Goal: Task Accomplishment & Management: Use online tool/utility

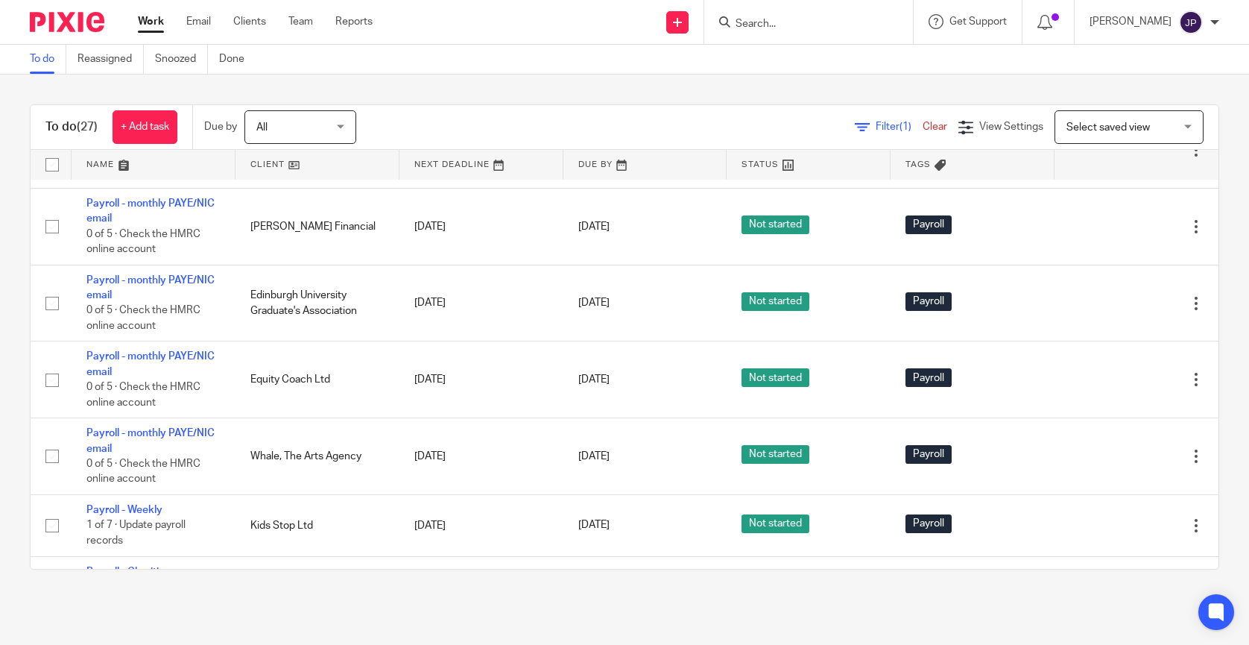
scroll to position [1689, 0]
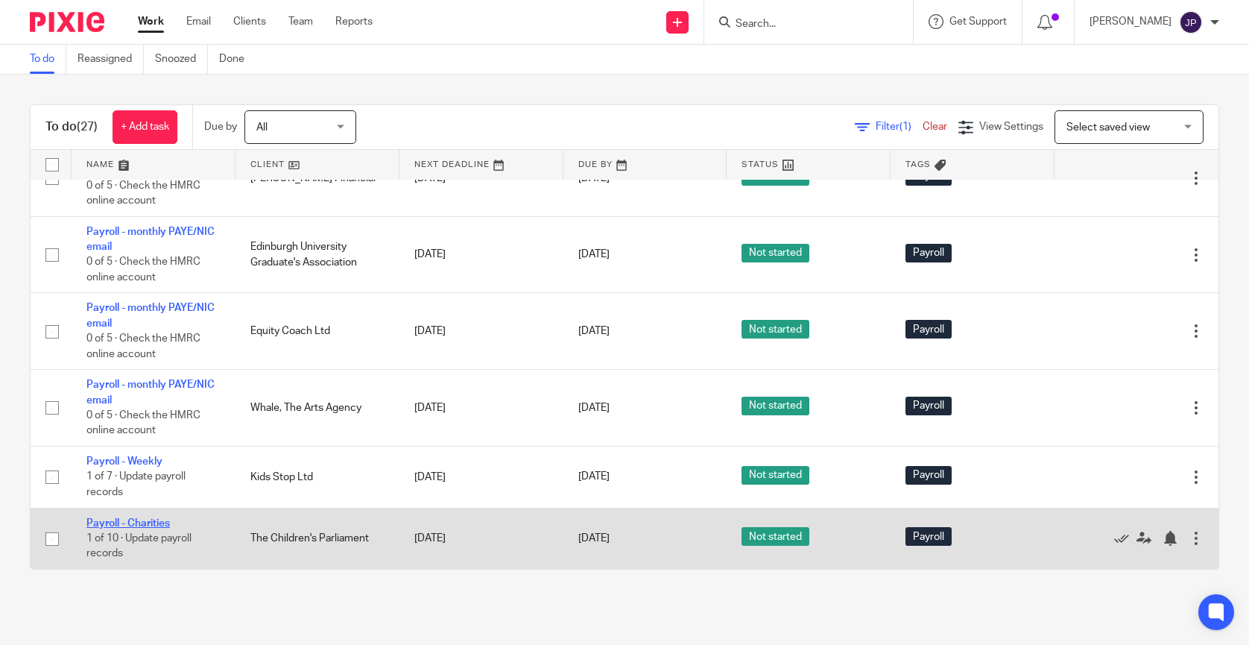
click at [144, 522] on link "Payroll - Charities" at bounding box center [127, 523] width 83 height 10
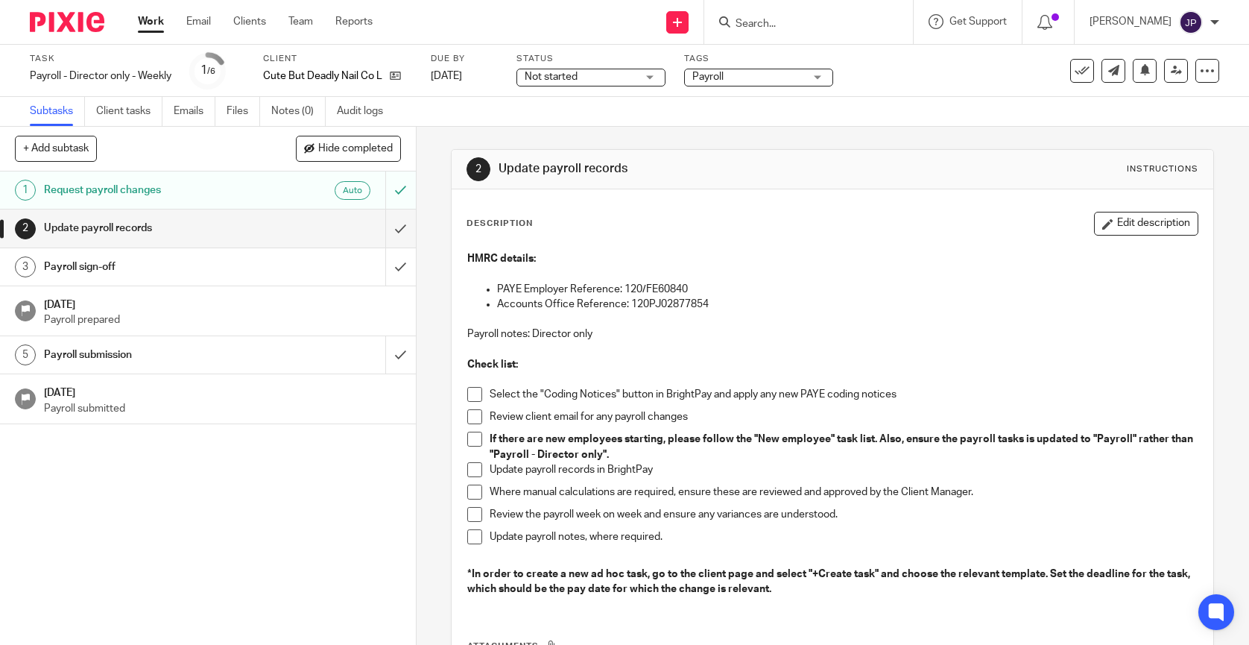
click at [477, 397] on span at bounding box center [474, 394] width 15 height 15
click at [477, 420] on span at bounding box center [474, 416] width 15 height 15
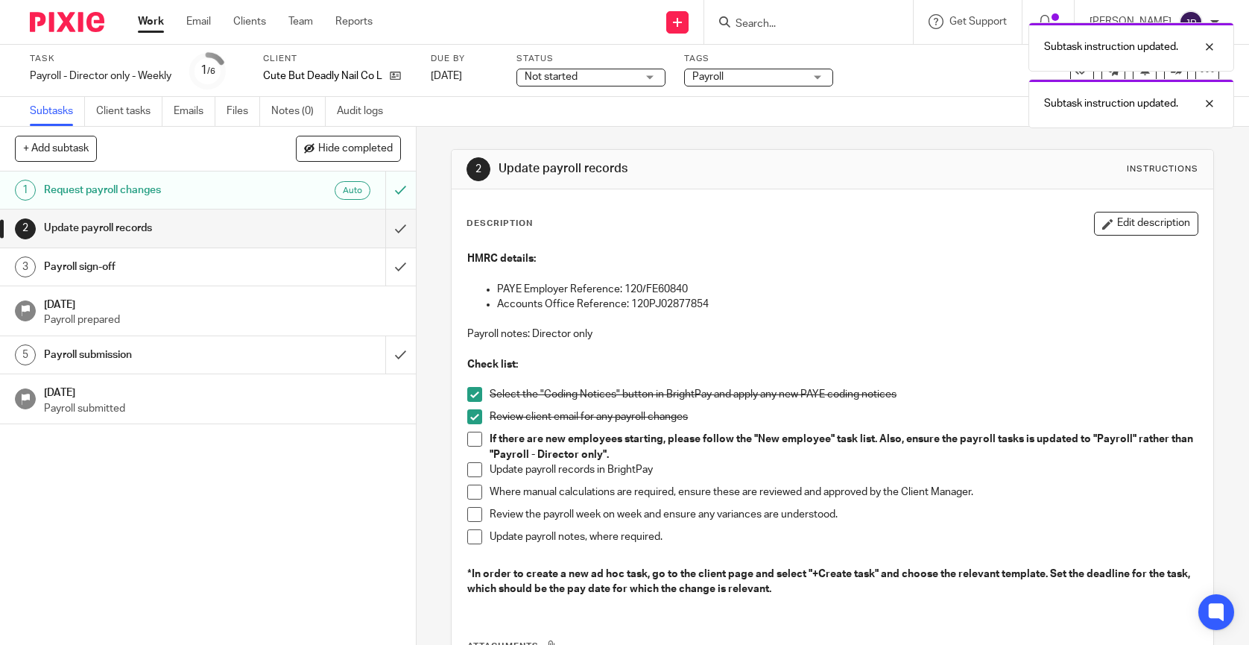
click at [477, 446] on li "If there are new employees starting, please follow the "New employee" task list…" at bounding box center [832, 447] width 730 height 31
click at [477, 440] on span at bounding box center [474, 439] width 15 height 15
click at [475, 478] on li "Update payroll records in BrightPay" at bounding box center [832, 473] width 730 height 22
click at [475, 466] on span at bounding box center [474, 469] width 15 height 15
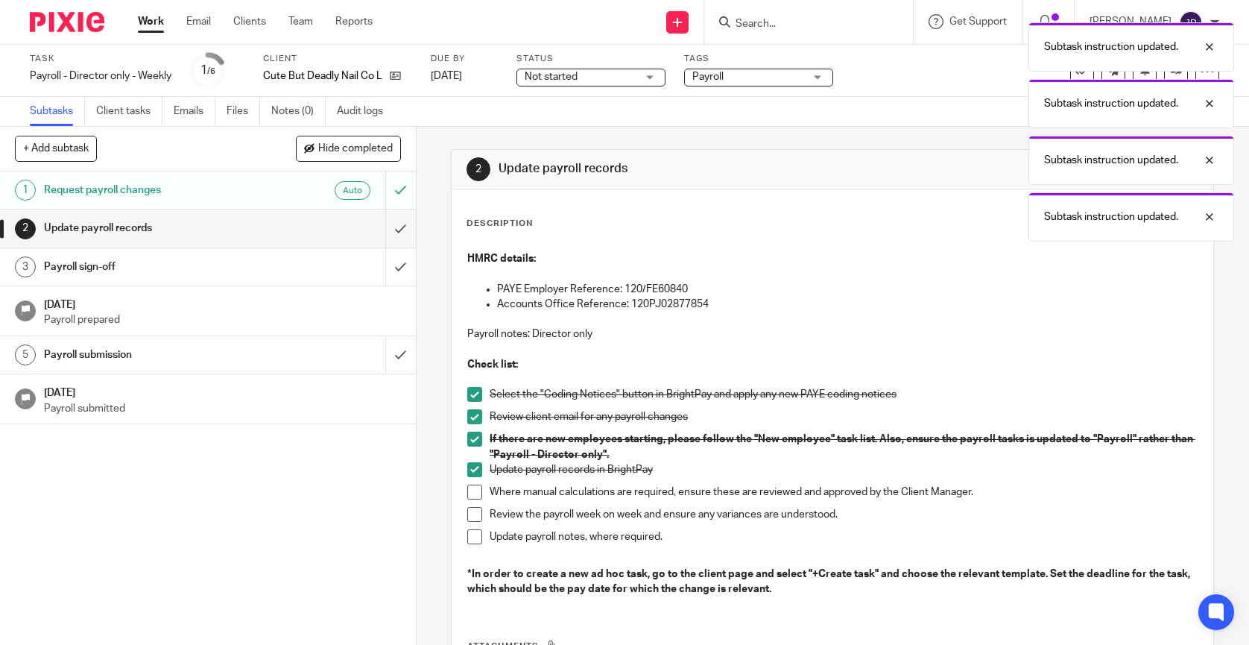
click at [475, 490] on span at bounding box center [474, 491] width 15 height 15
click at [475, 512] on span at bounding box center [474, 514] width 15 height 15
click at [475, 536] on span at bounding box center [474, 536] width 15 height 15
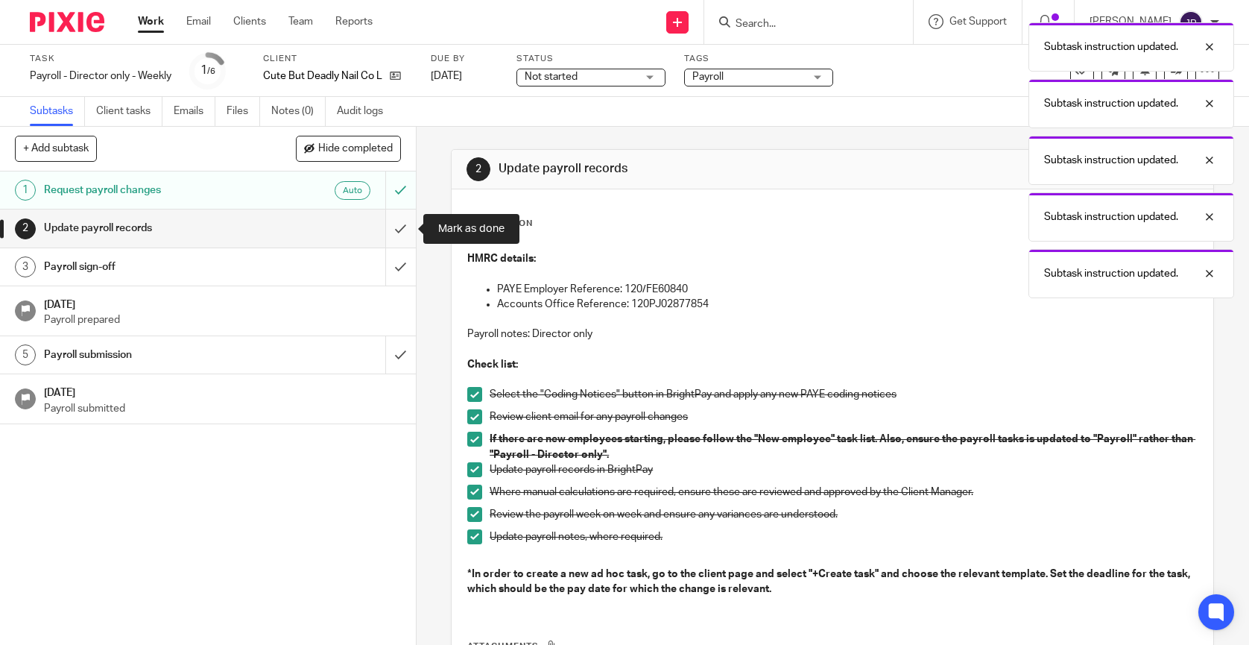
click at [391, 223] on input "submit" at bounding box center [208, 227] width 416 height 37
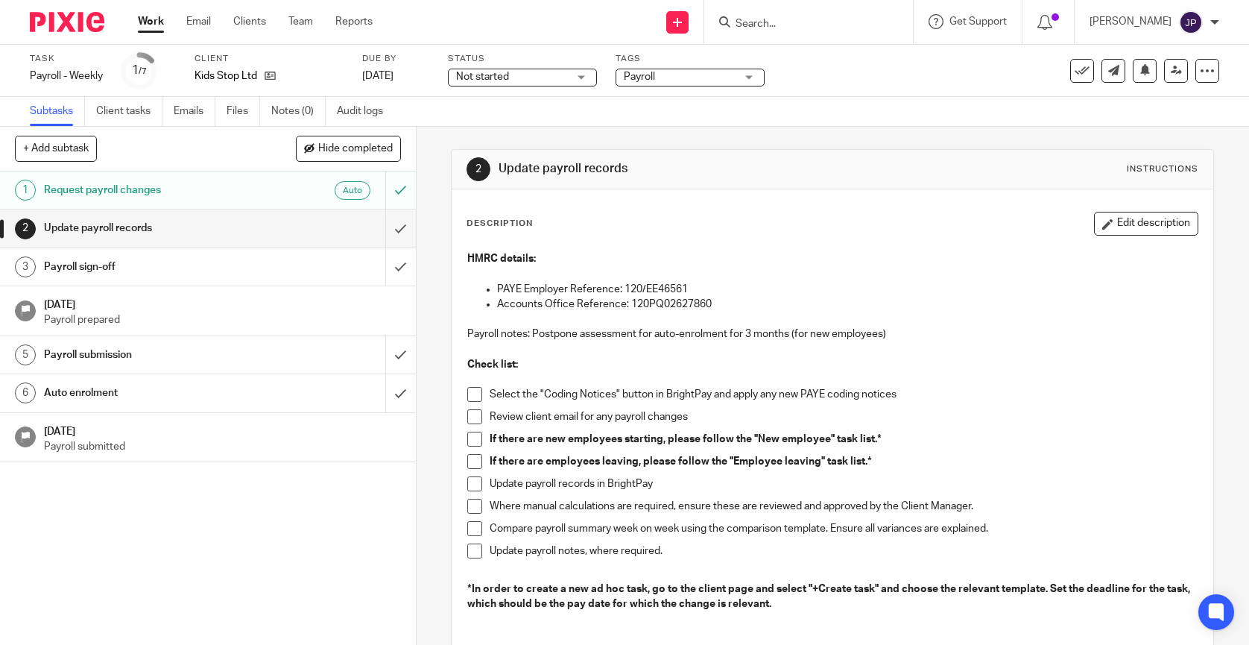
click at [475, 394] on span at bounding box center [474, 394] width 15 height 15
click at [475, 420] on span at bounding box center [474, 416] width 15 height 15
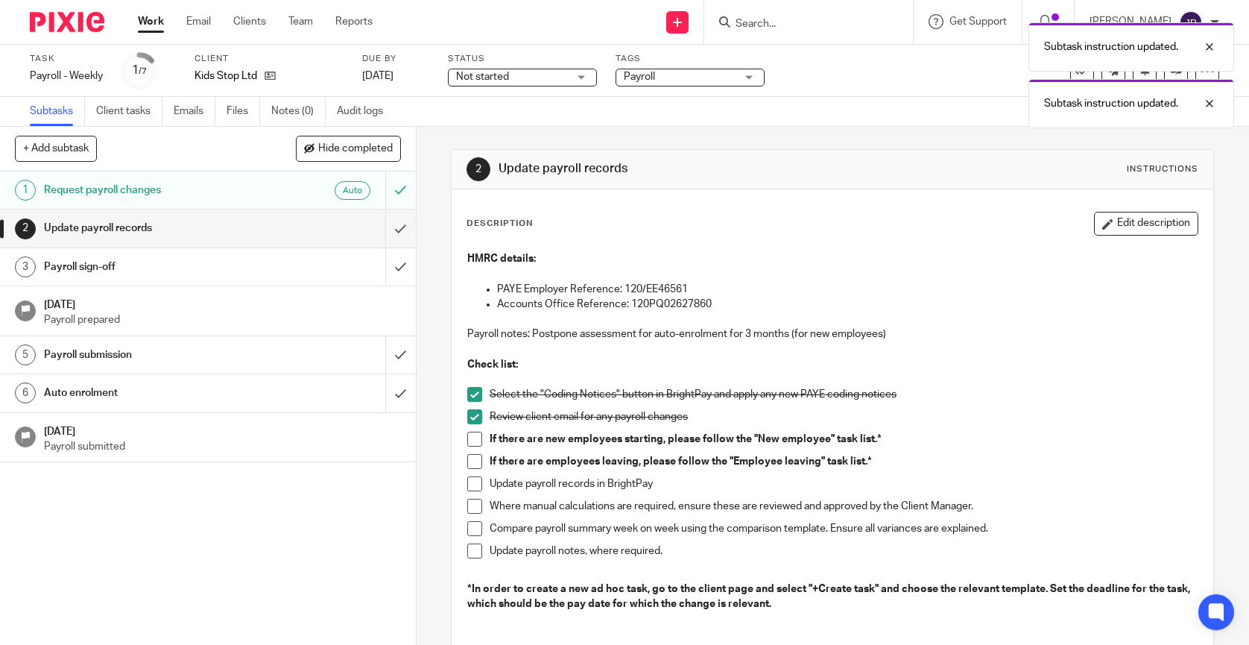
click at [476, 445] on span at bounding box center [474, 439] width 15 height 15
click at [476, 461] on span at bounding box center [474, 461] width 15 height 15
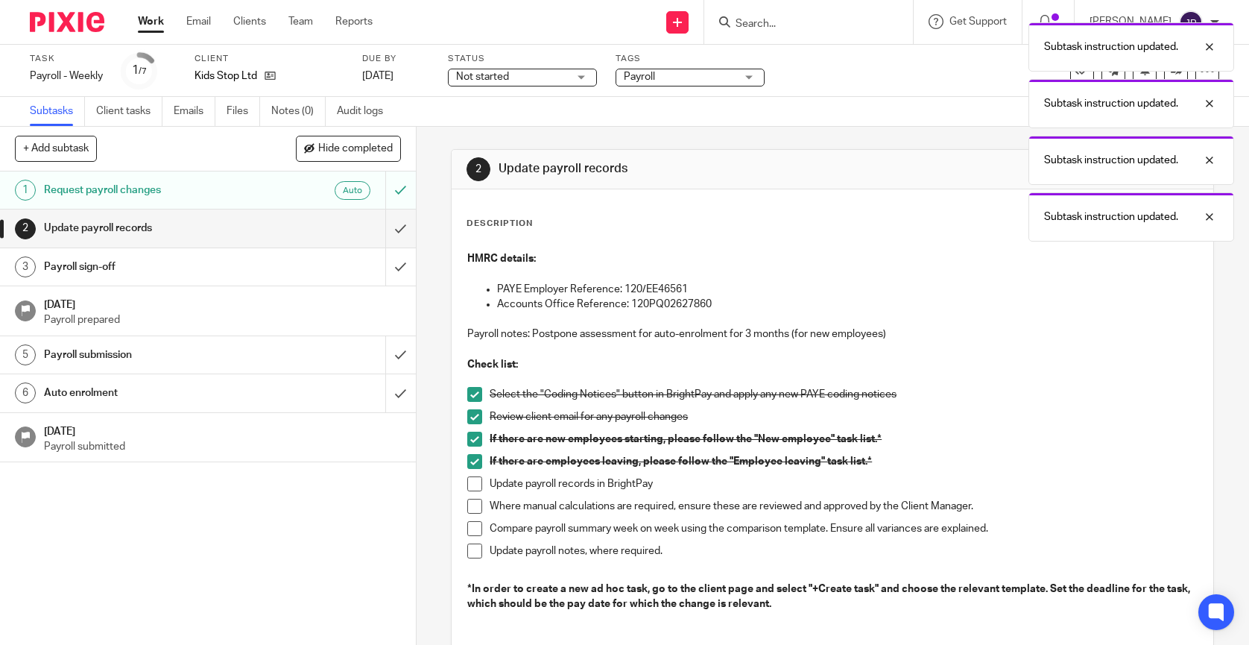
click at [476, 478] on span at bounding box center [474, 483] width 15 height 15
click at [477, 508] on span at bounding box center [474, 506] width 15 height 15
click at [477, 526] on span at bounding box center [474, 528] width 15 height 15
click at [477, 551] on span at bounding box center [474, 550] width 15 height 15
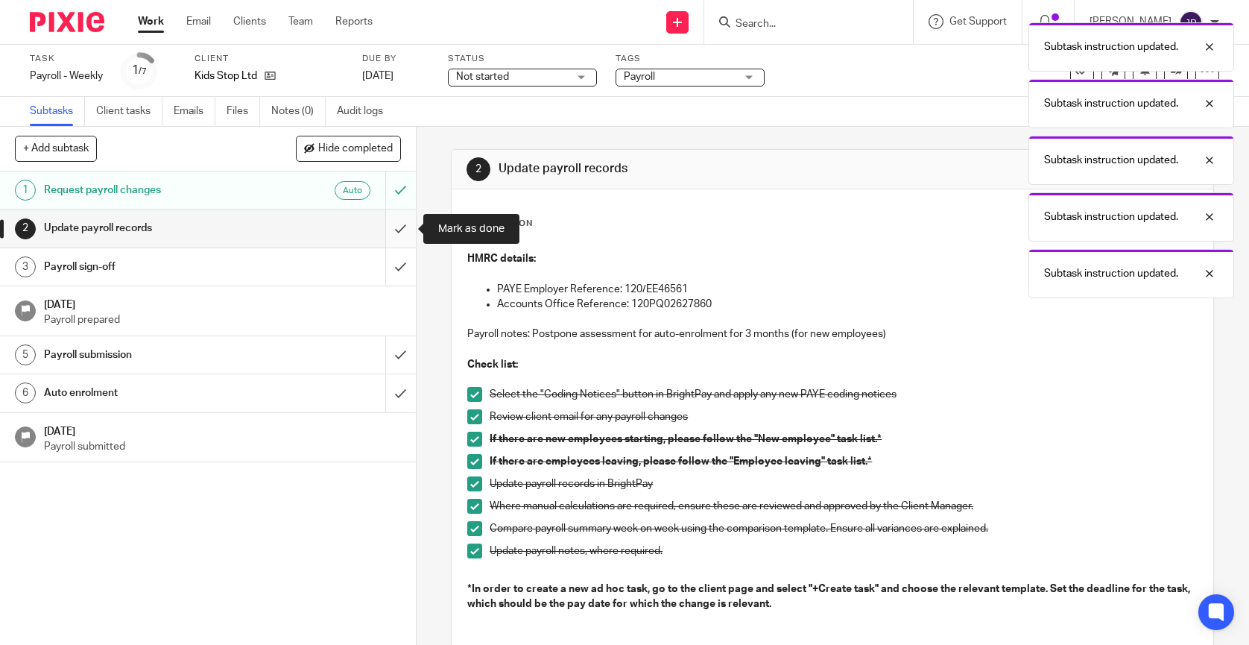
click at [400, 224] on input "submit" at bounding box center [208, 227] width 416 height 37
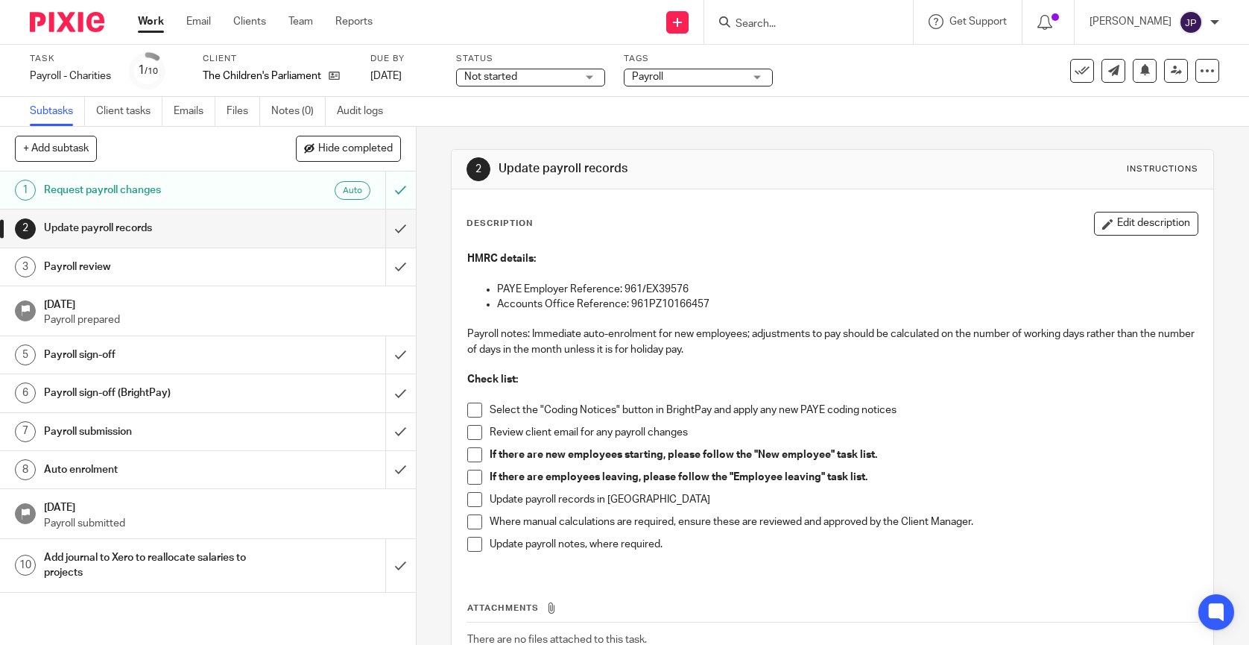
click at [475, 412] on span at bounding box center [474, 409] width 15 height 15
click at [475, 433] on span at bounding box center [474, 432] width 15 height 15
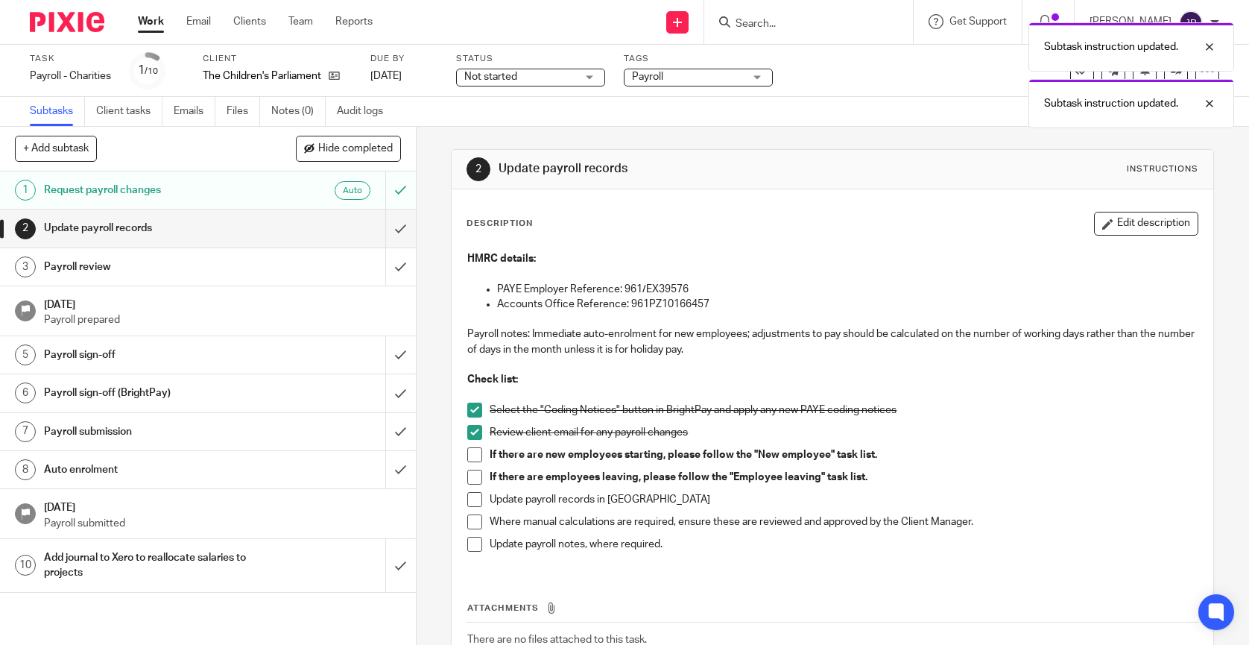
click at [475, 454] on span at bounding box center [474, 454] width 15 height 15
click at [475, 478] on span at bounding box center [474, 477] width 15 height 15
click at [475, 494] on span at bounding box center [474, 499] width 15 height 15
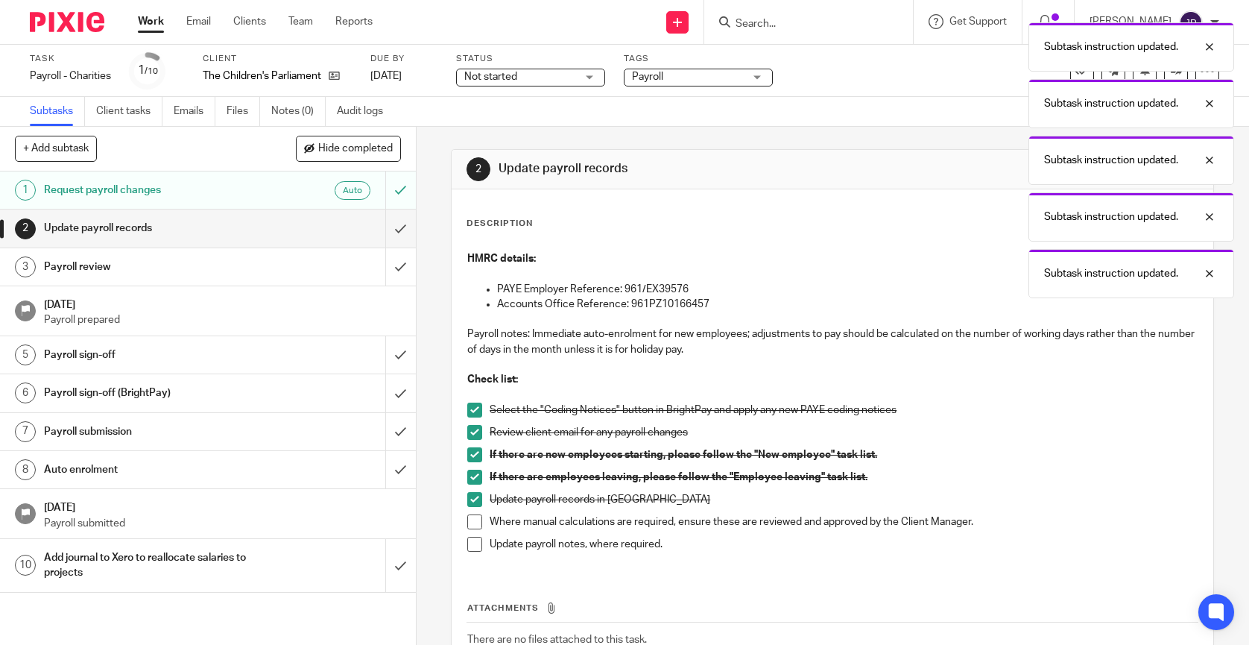
click at [475, 520] on span at bounding box center [474, 521] width 15 height 15
click at [474, 540] on span at bounding box center [474, 544] width 15 height 15
click at [405, 241] on input "submit" at bounding box center [208, 227] width 416 height 37
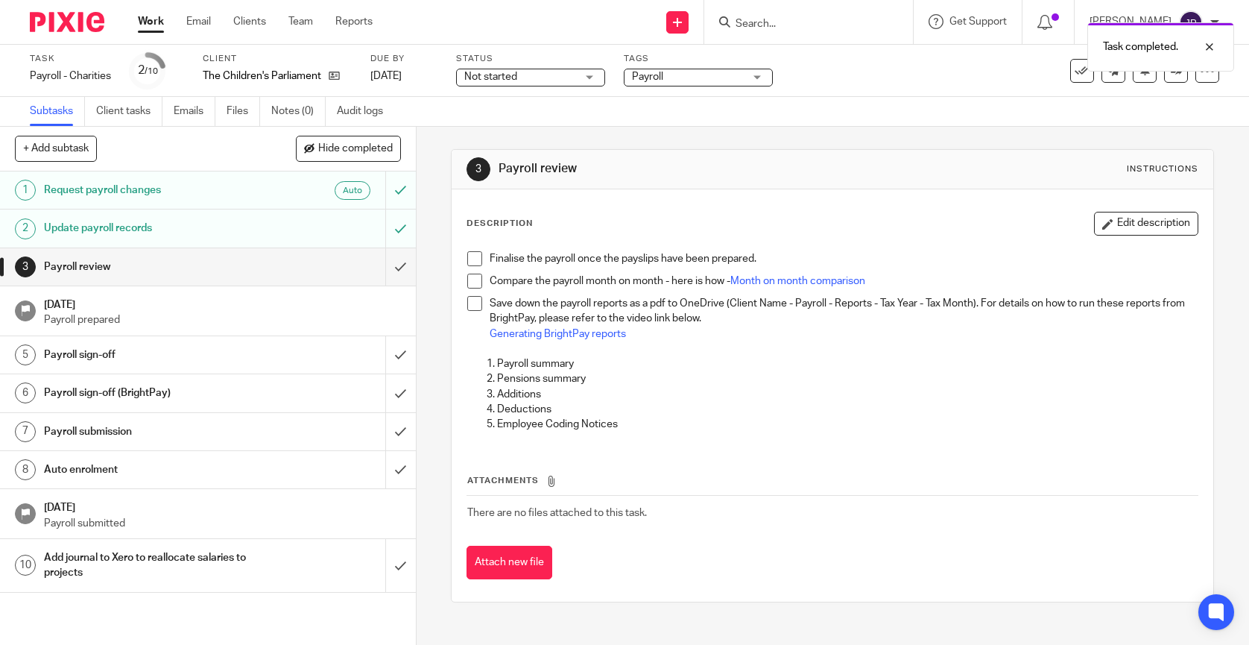
click at [478, 260] on span at bounding box center [474, 258] width 15 height 15
click at [478, 291] on li "Compare the payroll month on month - here is how - Month on month comparison" at bounding box center [832, 285] width 730 height 22
click at [478, 283] on span at bounding box center [474, 281] width 15 height 15
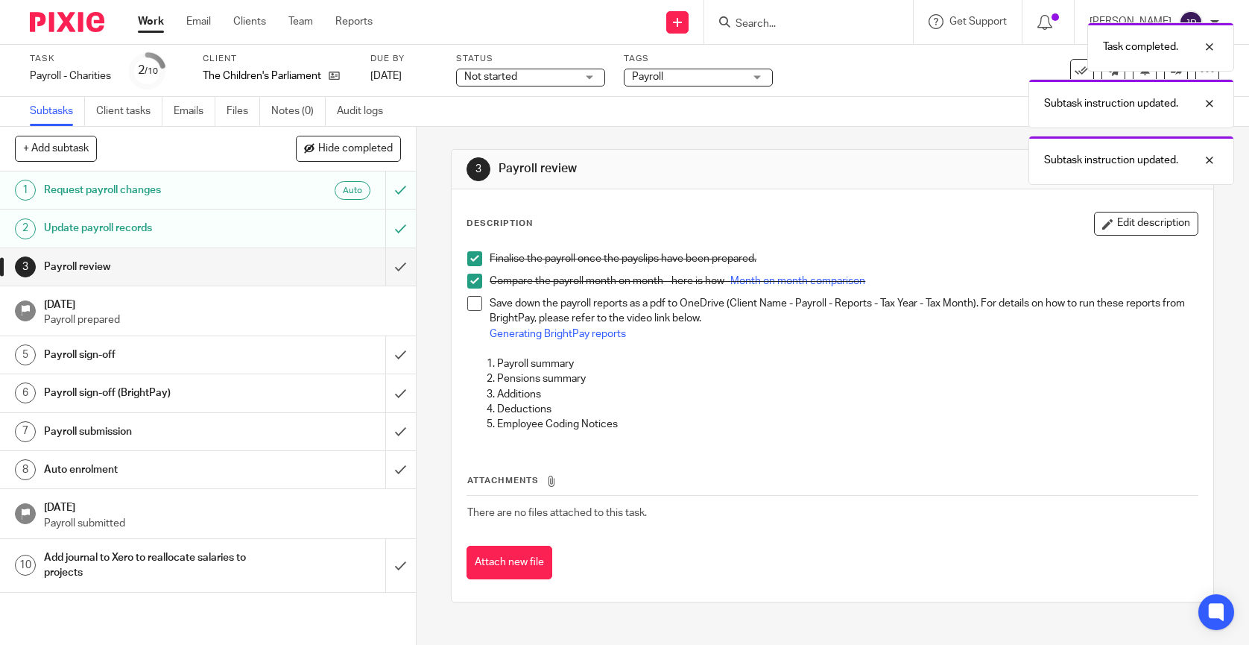
click at [478, 306] on span at bounding box center [474, 303] width 15 height 15
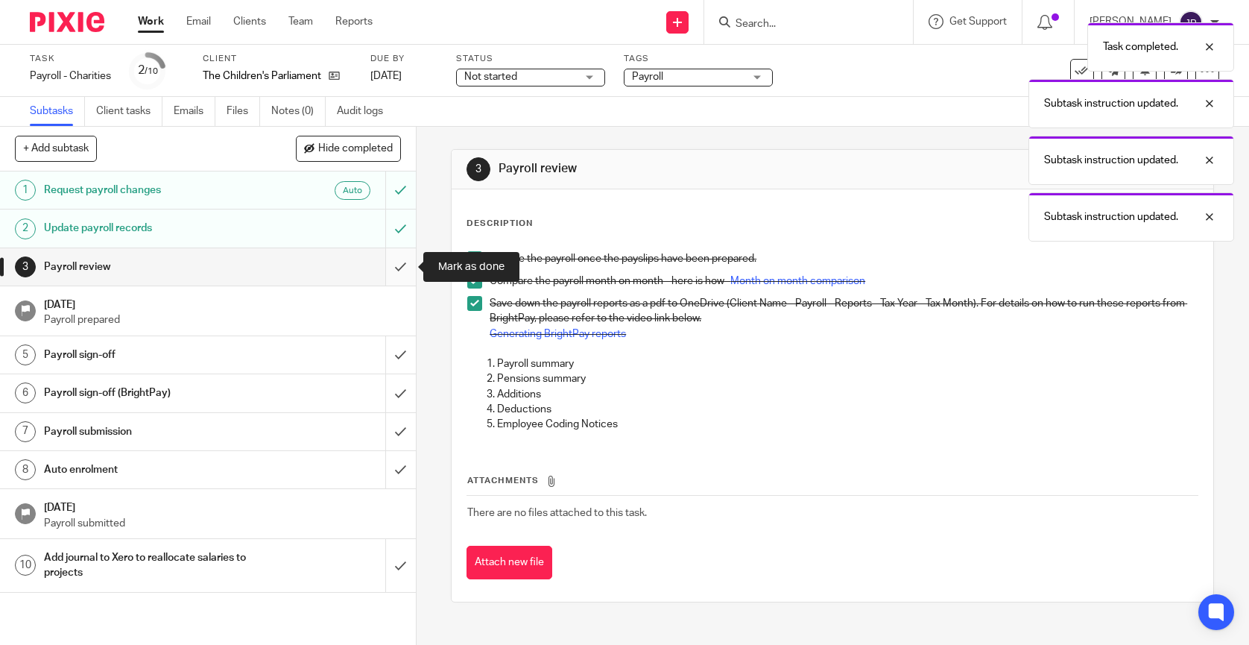
click at [398, 268] on input "submit" at bounding box center [208, 266] width 416 height 37
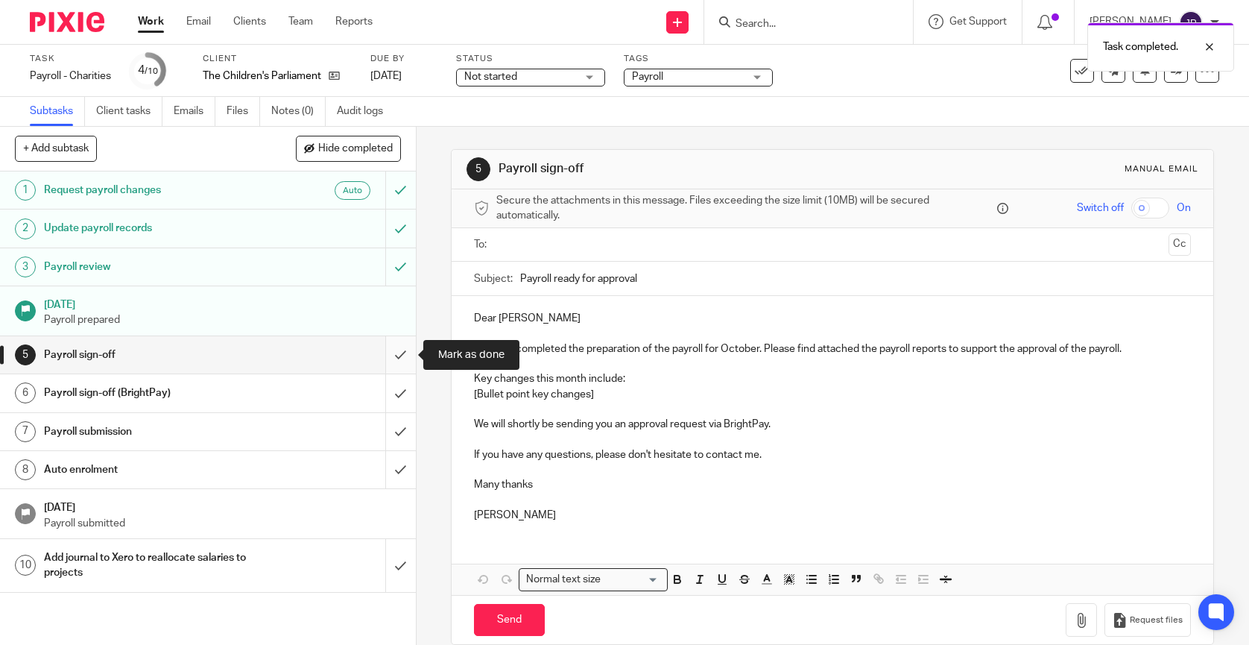
click at [402, 353] on input "submit" at bounding box center [208, 354] width 416 height 37
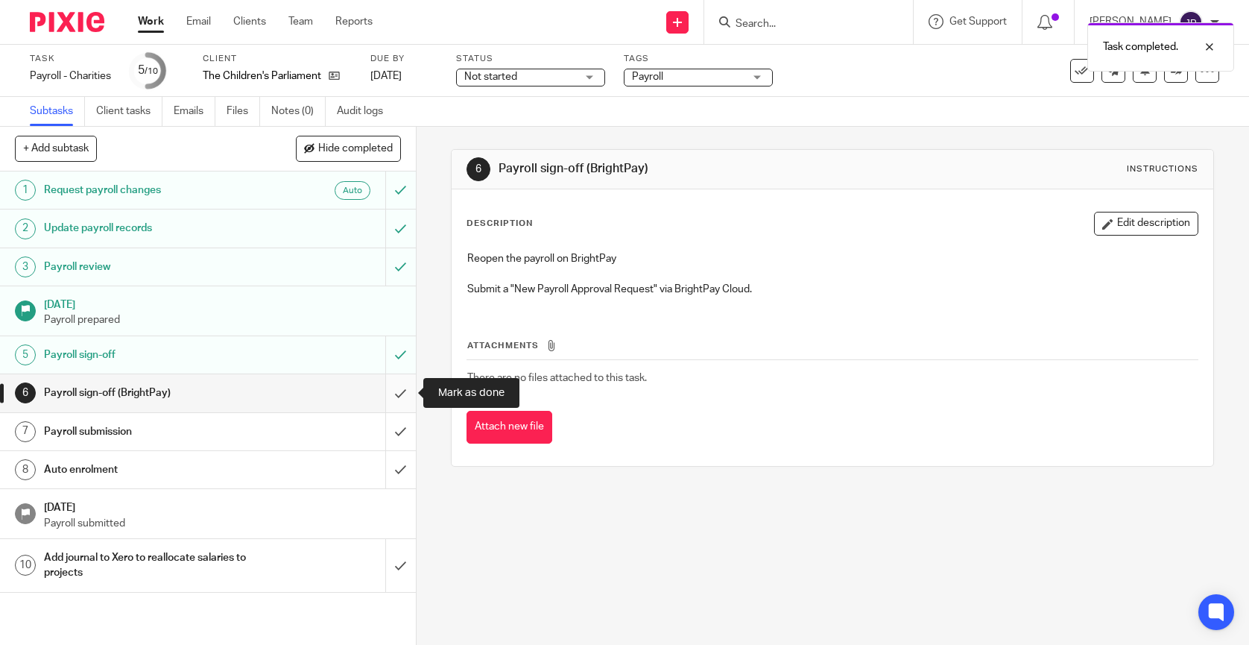
click at [400, 394] on input "submit" at bounding box center [208, 392] width 416 height 37
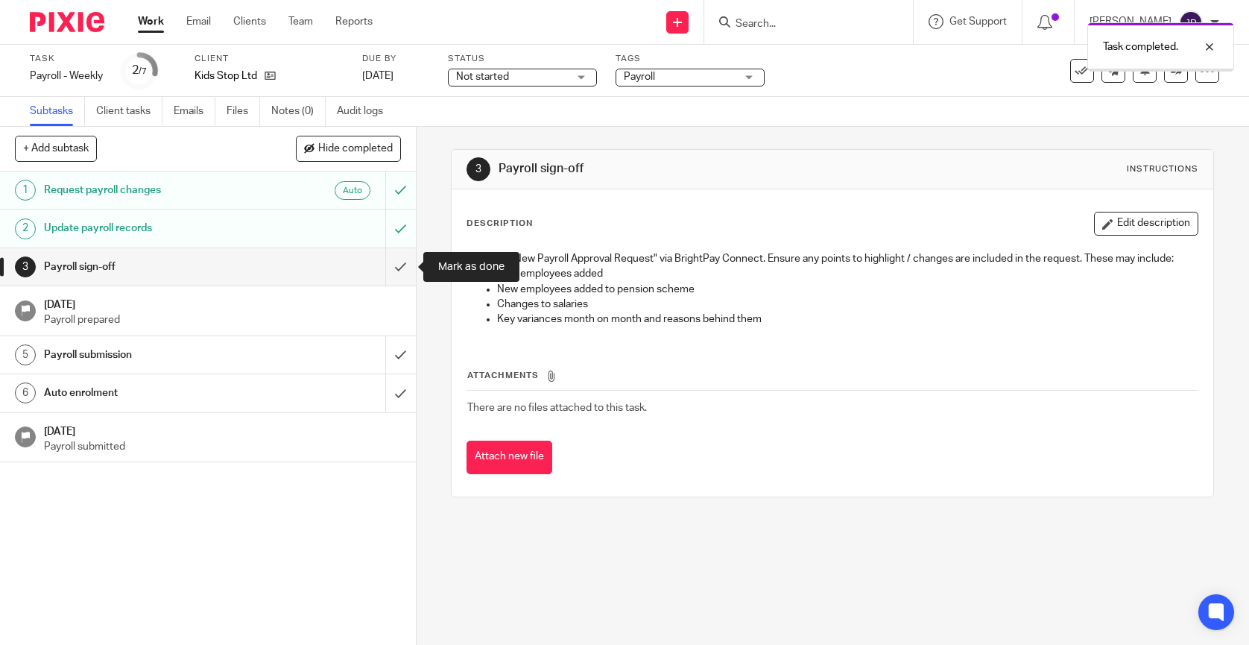
click at [406, 274] on input "submit" at bounding box center [208, 266] width 416 height 37
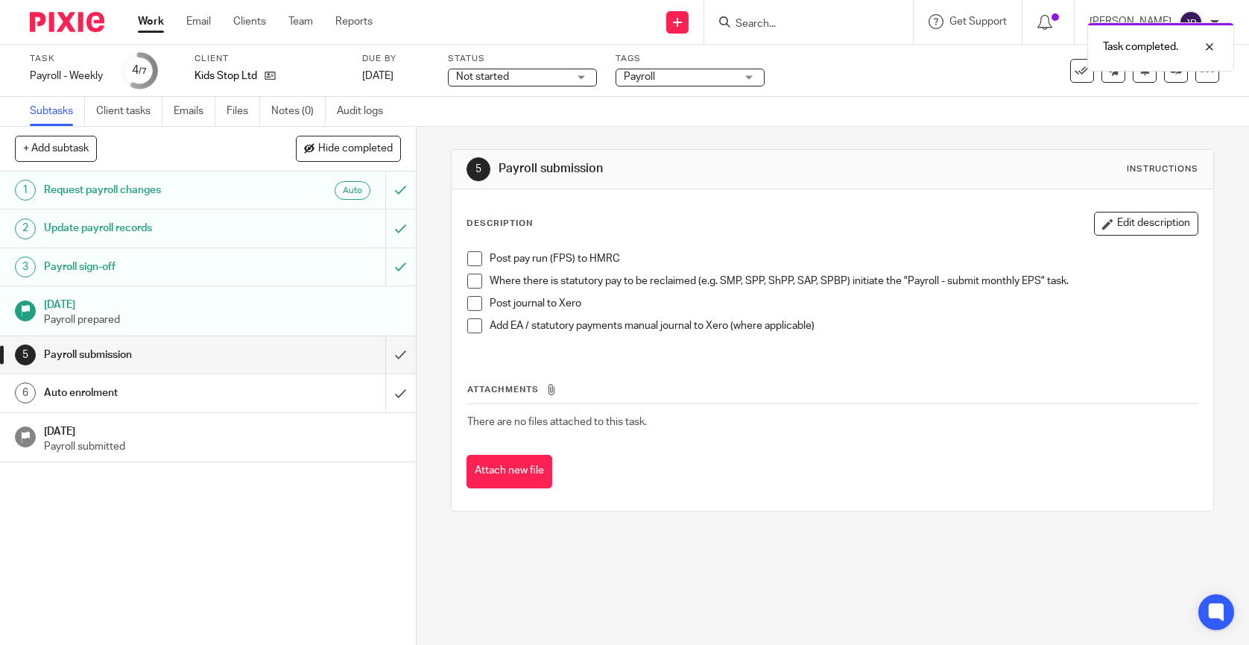
click at [154, 25] on link "Work" at bounding box center [151, 21] width 26 height 15
